Goal: Task Accomplishment & Management: Complete application form

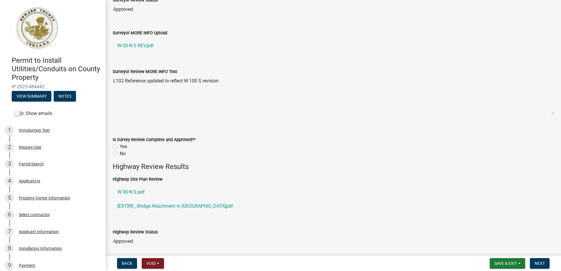
scroll to position [176, 0]
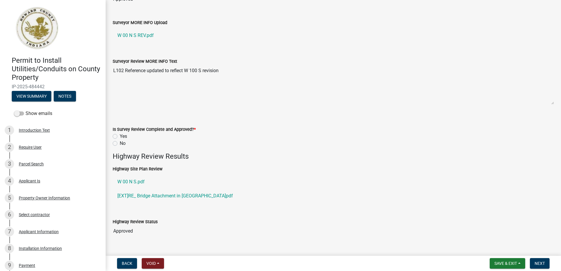
click at [120, 137] on label "Yes" at bounding box center [123, 136] width 7 height 7
click at [120, 137] on input "Yes" at bounding box center [122, 135] width 4 height 4
radio input "true"
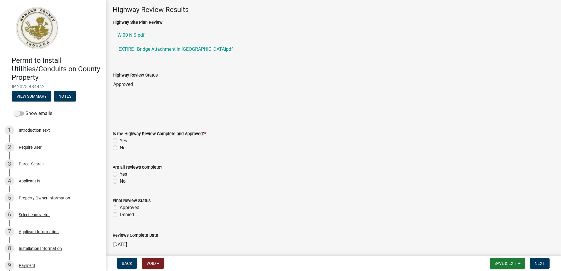
drag, startPoint x: 114, startPoint y: 140, endPoint x: 114, endPoint y: 144, distance: 4.4
click at [120, 140] on label "Yes" at bounding box center [123, 140] width 7 height 7
click at [120, 140] on input "Yes" at bounding box center [122, 139] width 4 height 4
radio input "true"
click at [120, 173] on label "Yes" at bounding box center [123, 174] width 7 height 7
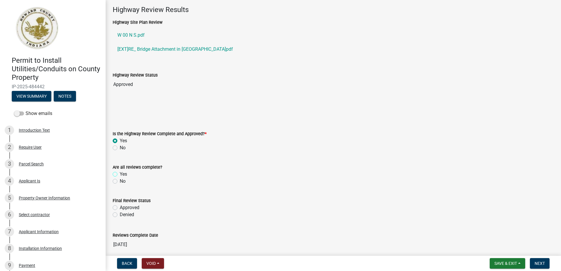
click at [120, 173] on input "Yes" at bounding box center [122, 173] width 4 height 4
radio input "true"
click at [120, 208] on label "Approved" at bounding box center [130, 207] width 20 height 7
click at [120, 208] on input "Approved" at bounding box center [122, 206] width 4 height 4
radio input "true"
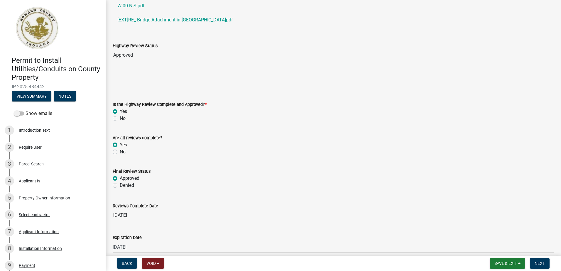
scroll to position [380, 0]
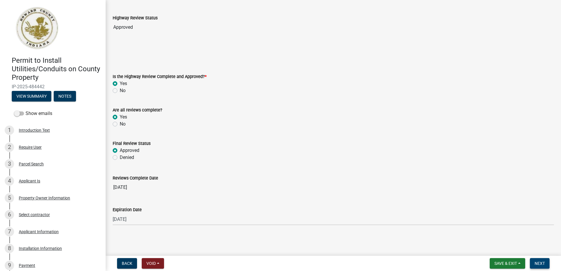
click at [541, 265] on span "Next" at bounding box center [540, 263] width 10 height 5
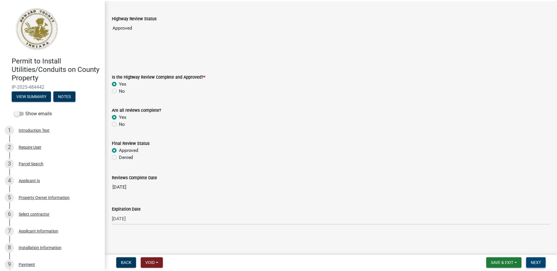
scroll to position [0, 0]
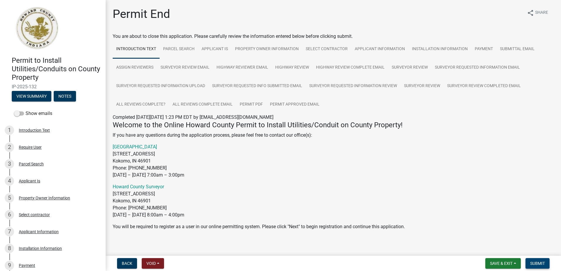
click at [538, 263] on span "Submit" at bounding box center [538, 263] width 15 height 5
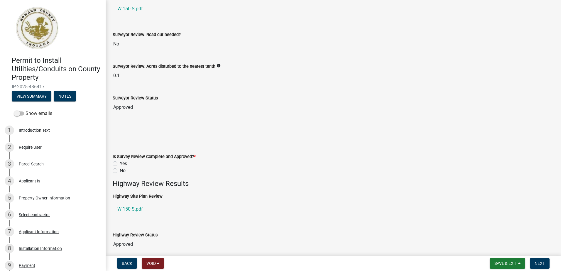
scroll to position [59, 0]
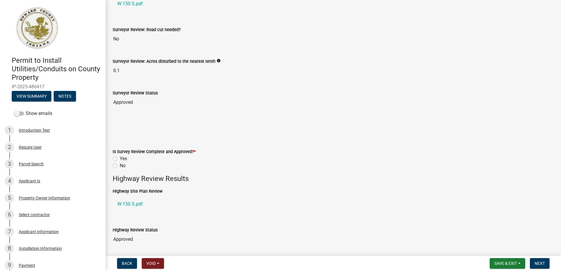
click at [120, 161] on label "Yes" at bounding box center [123, 158] width 7 height 7
click at [120, 159] on input "Yes" at bounding box center [122, 157] width 4 height 4
radio input "true"
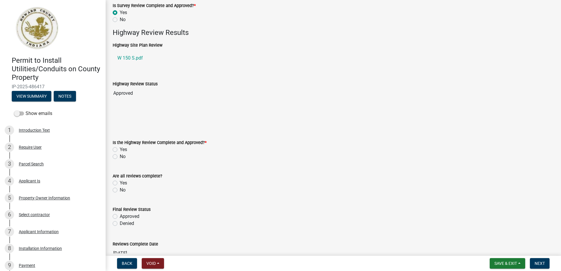
scroll to position [206, 0]
click at [120, 149] on label "Yes" at bounding box center [123, 149] width 7 height 7
click at [120, 149] on input "Yes" at bounding box center [122, 148] width 4 height 4
radio input "true"
click at [120, 183] on label "Yes" at bounding box center [123, 182] width 7 height 7
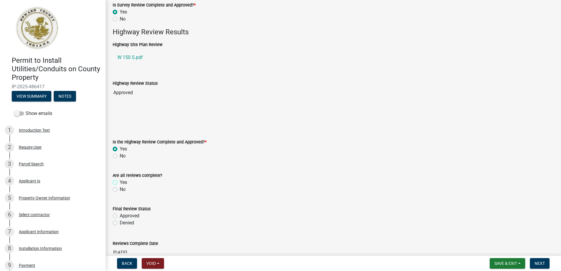
click at [120, 183] on input "Yes" at bounding box center [122, 181] width 4 height 4
radio input "true"
click at [120, 218] on label "Approved" at bounding box center [130, 216] width 20 height 7
click at [120, 216] on input "Approved" at bounding box center [122, 215] width 4 height 4
radio input "true"
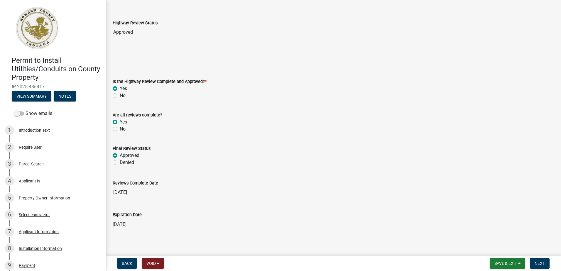
scroll to position [271, 0]
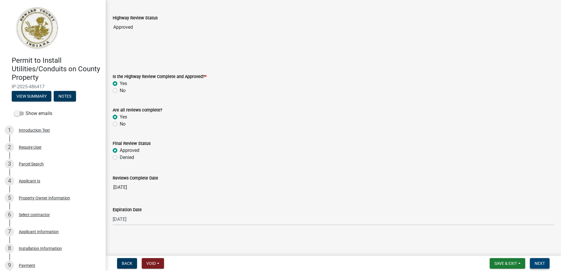
click at [542, 262] on span "Next" at bounding box center [540, 263] width 10 height 5
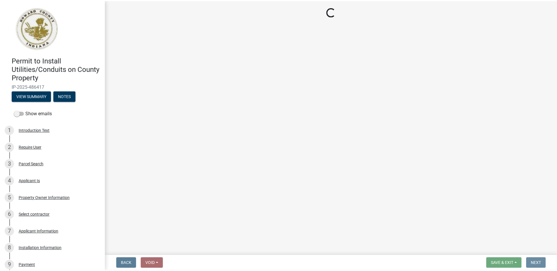
scroll to position [0, 0]
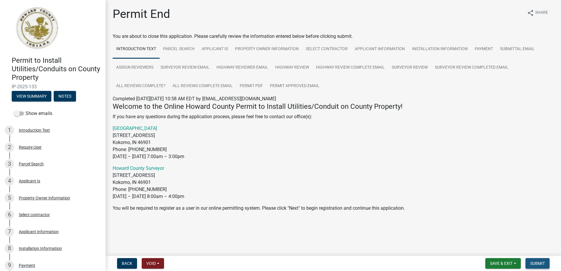
click at [536, 262] on span "Submit" at bounding box center [538, 263] width 15 height 5
